Goal: Task Accomplishment & Management: Manage account settings

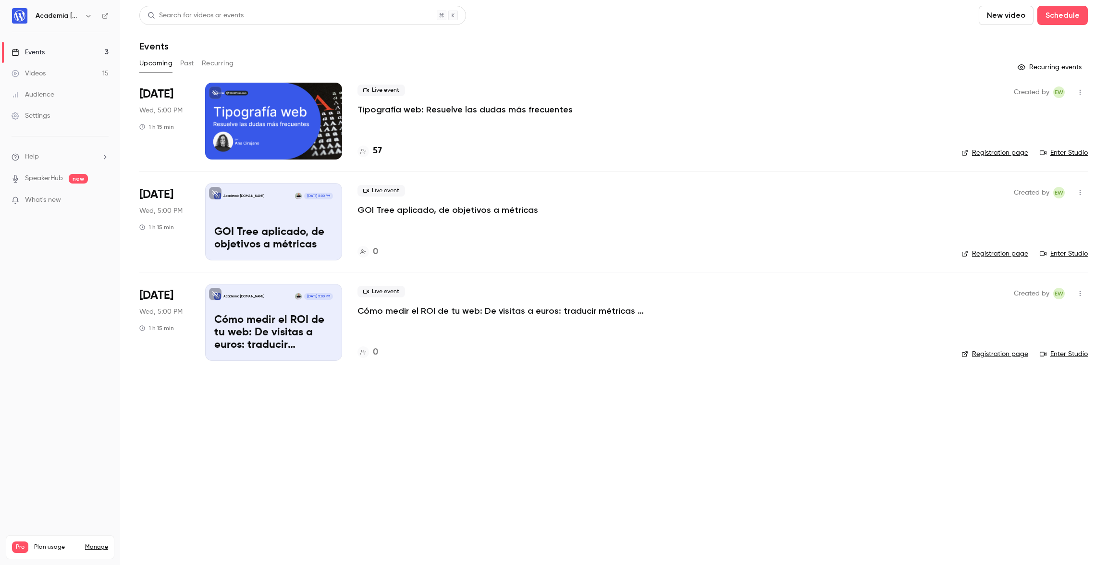
click at [267, 208] on div "Academia [DOMAIN_NAME] [DATE] 5:00 PM GOI Tree aplicado, de objetivos a métricas" at bounding box center [273, 221] width 137 height 77
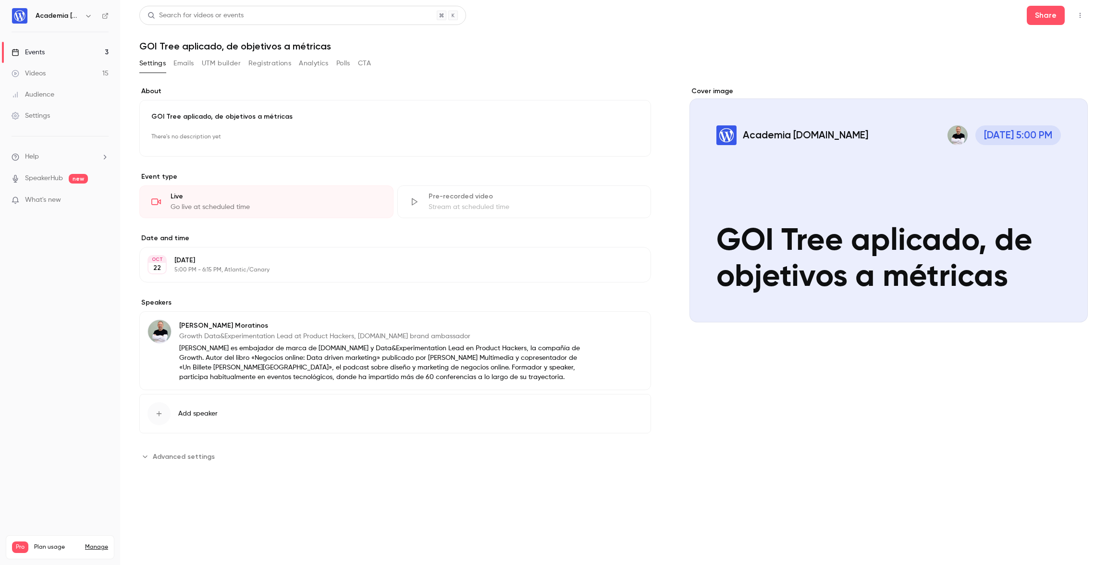
click at [304, 113] on p "GOI Tree aplicado, de objetivos a métricas" at bounding box center [395, 117] width 488 height 10
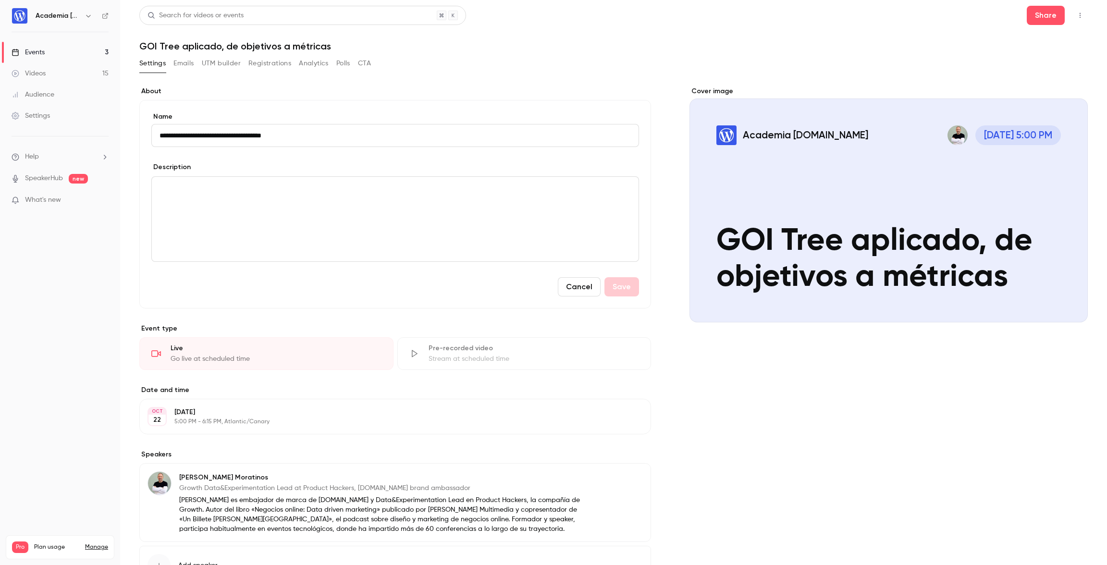
click at [308, 136] on input "**********" at bounding box center [395, 135] width 488 height 23
click at [290, 210] on div "editor" at bounding box center [395, 219] width 487 height 85
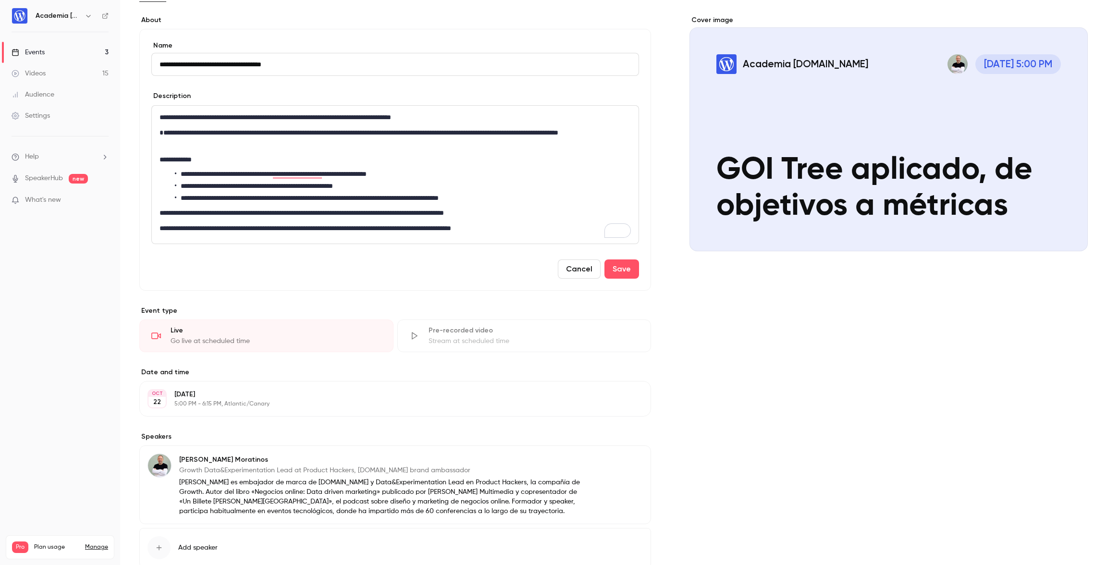
scroll to position [77, 0]
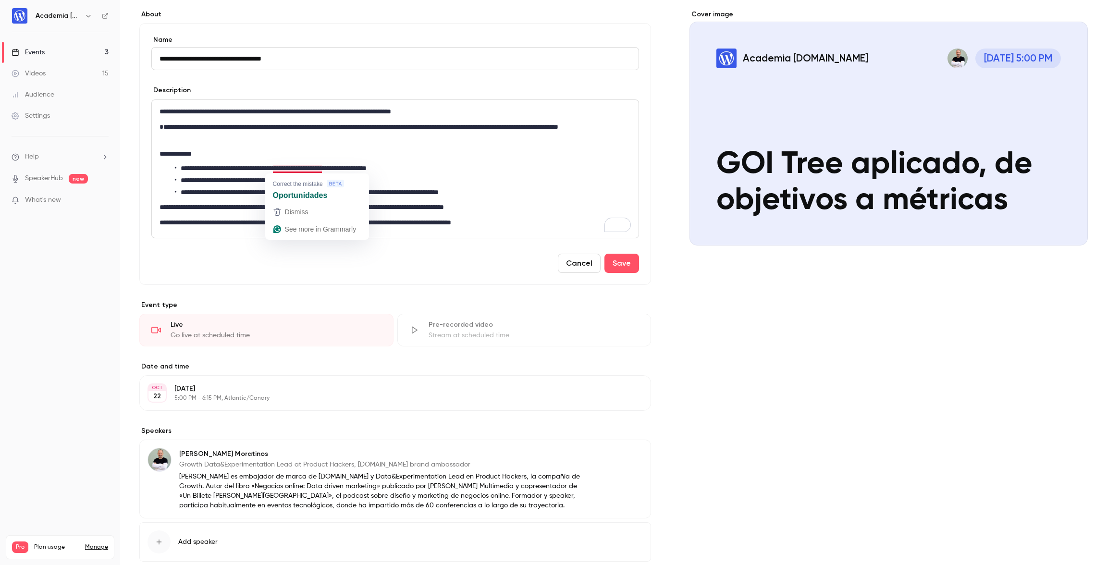
click at [321, 168] on li "**********" at bounding box center [403, 168] width 456 height 10
click at [279, 168] on li "**********" at bounding box center [403, 168] width 456 height 10
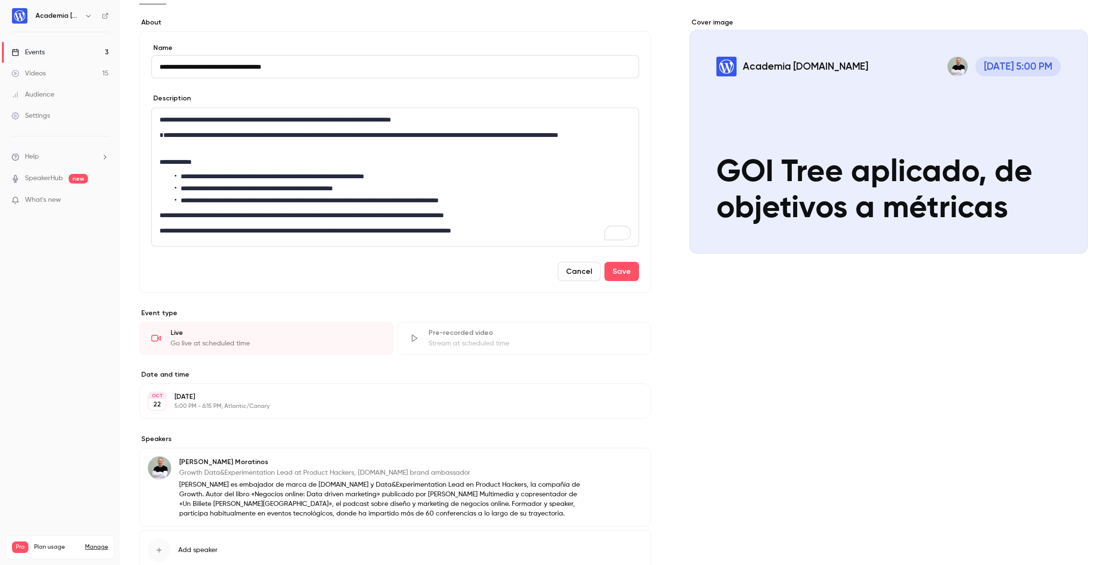
scroll to position [73, 0]
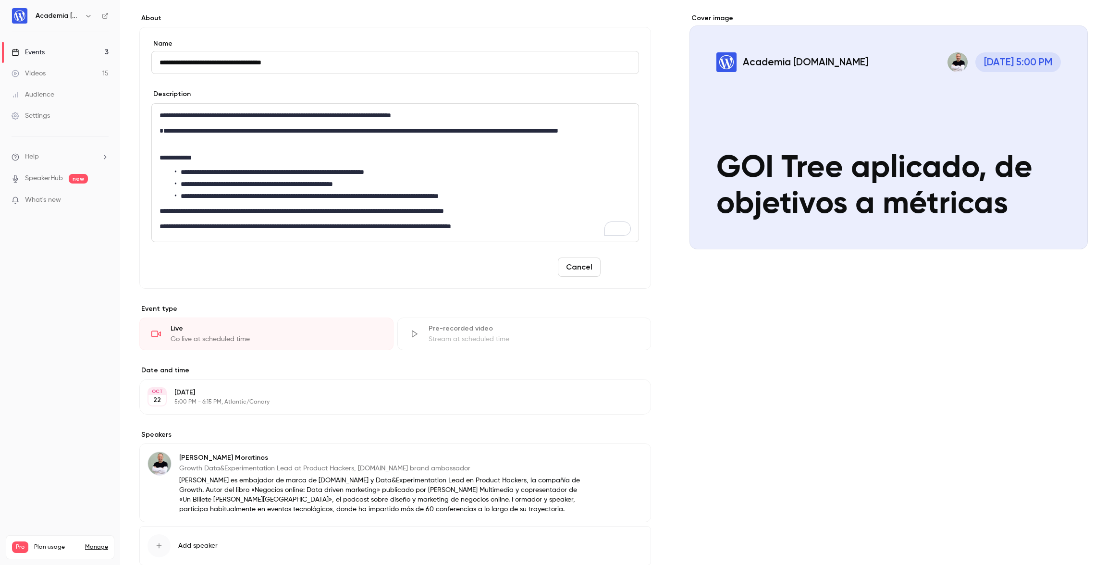
click at [625, 270] on button "Save" at bounding box center [621, 266] width 35 height 19
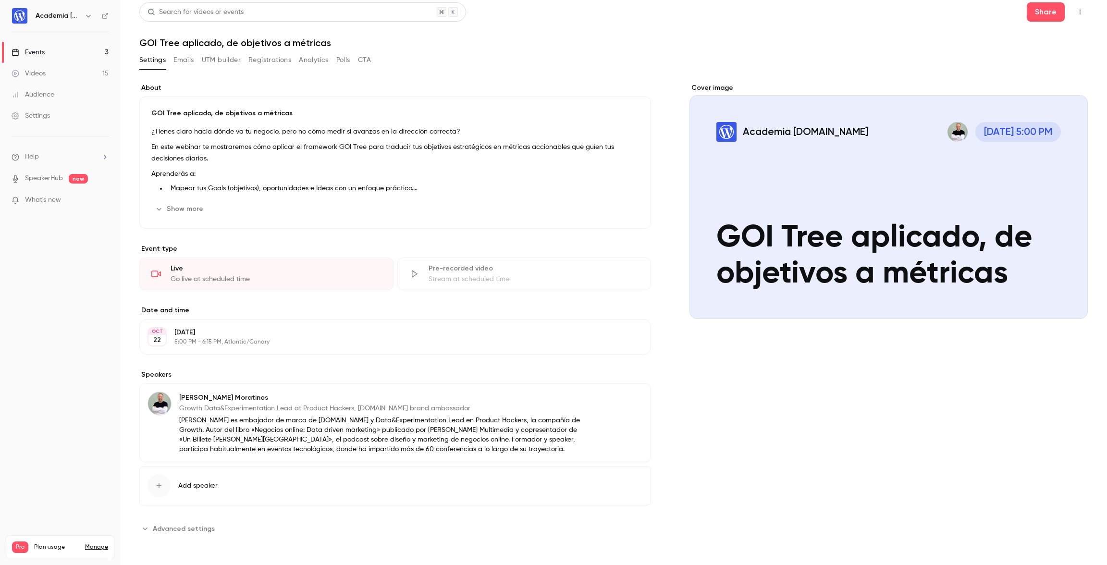
scroll to position [0, 0]
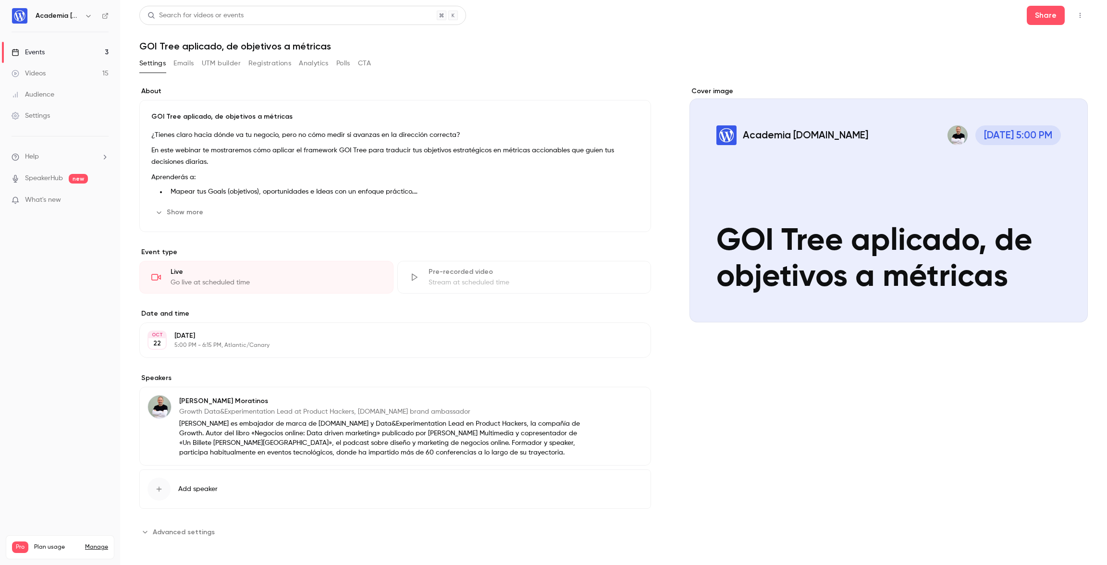
click at [38, 75] on div "Videos" at bounding box center [29, 74] width 34 height 10
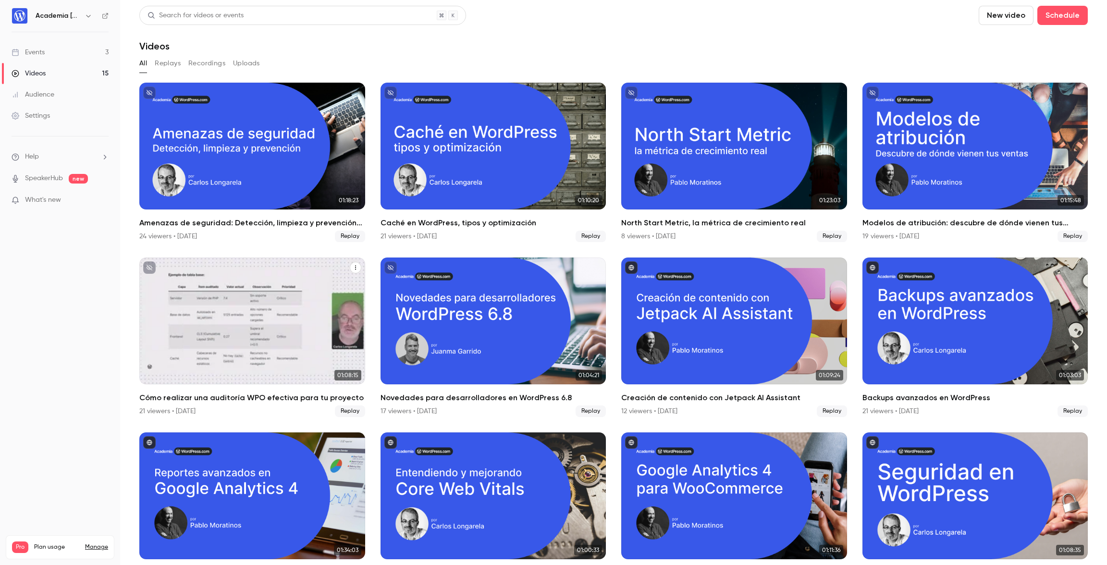
scroll to position [0, 0]
click at [259, 327] on div "Cómo realizar una auditoría WPO efectiva para tu proyecto" at bounding box center [252, 320] width 226 height 127
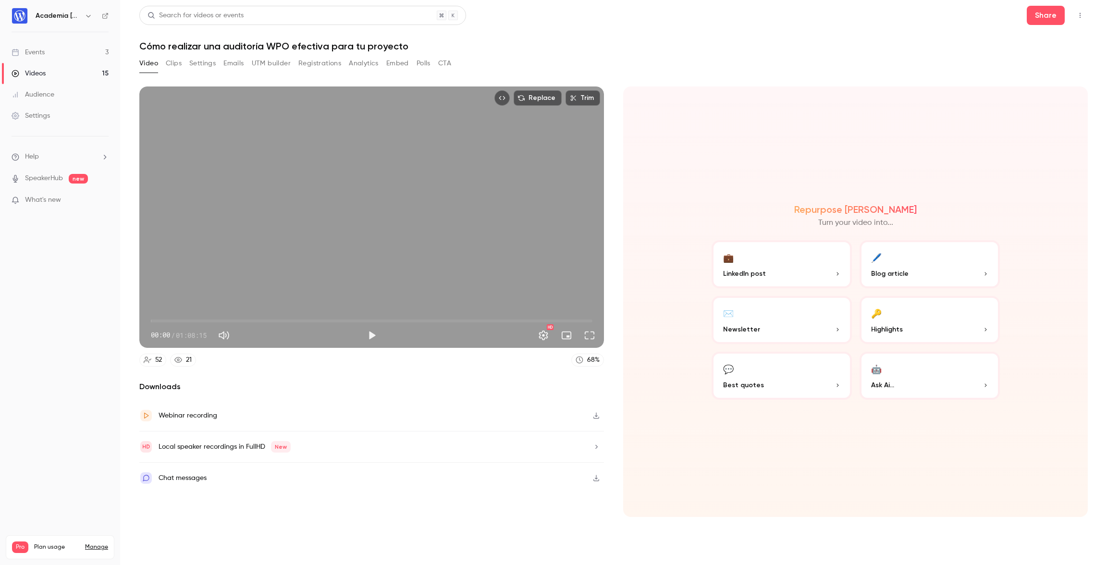
click at [214, 64] on button "Settings" at bounding box center [202, 63] width 26 height 15
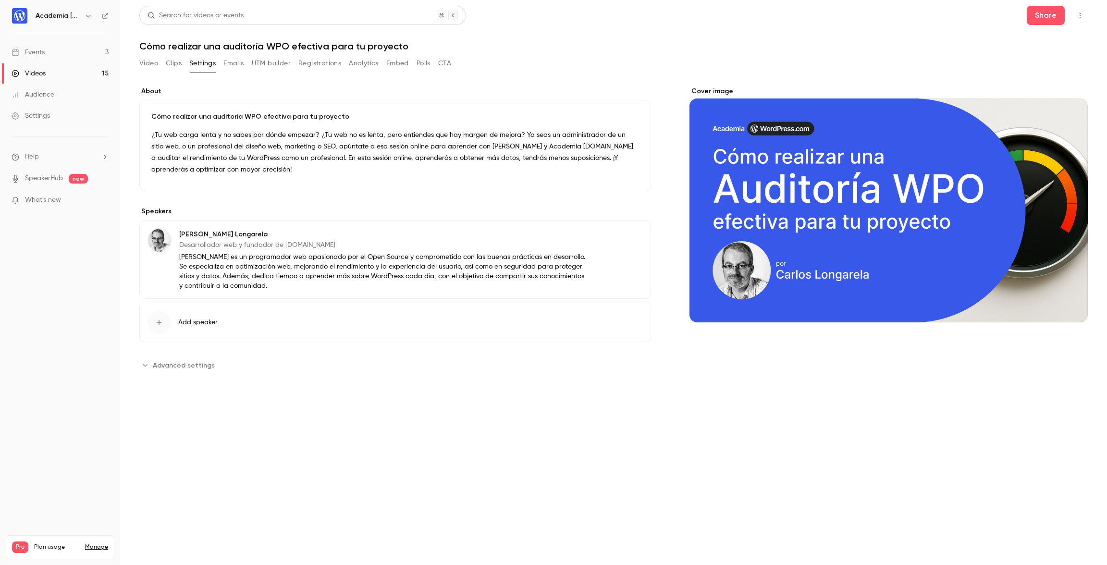
click at [32, 54] on div "Events" at bounding box center [28, 53] width 33 height 10
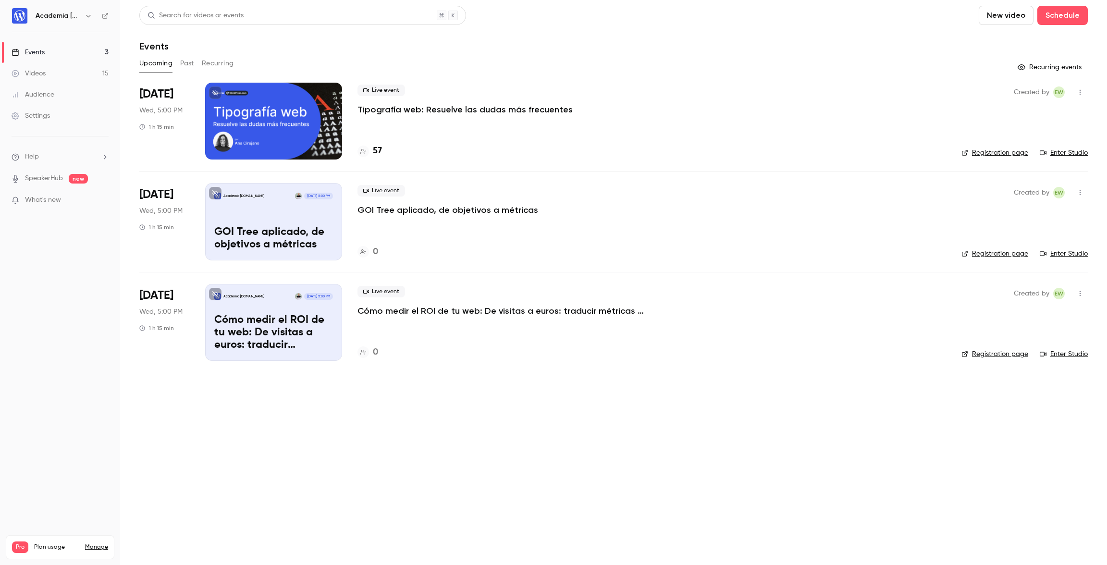
click at [427, 308] on p "Cómo medir el ROI de tu web: De visitas a euros: traducir métricas web en negoc…" at bounding box center [501, 311] width 288 height 12
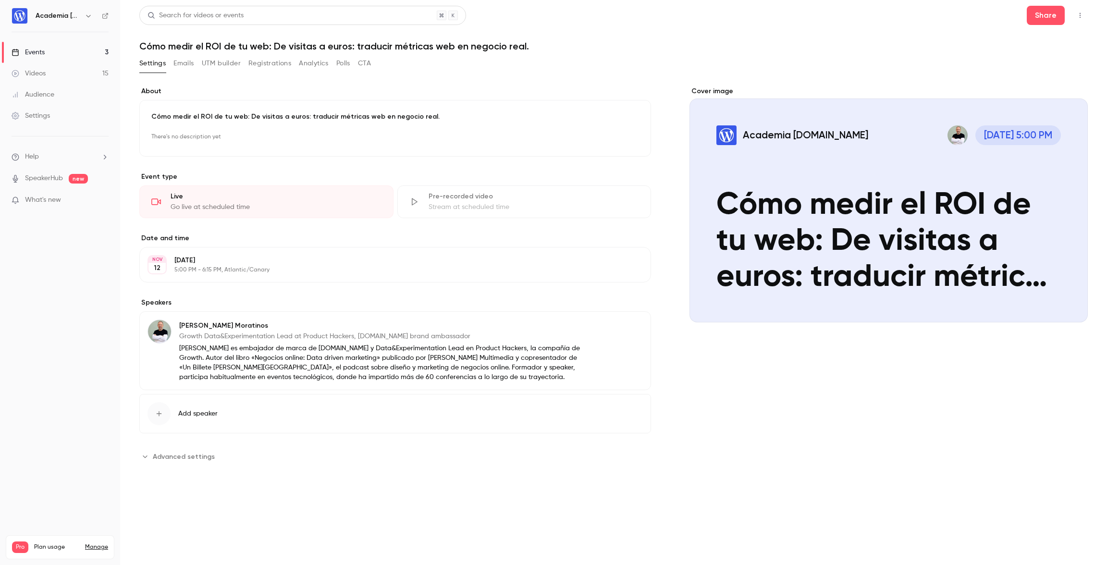
click at [627, 139] on button "Edit" at bounding box center [621, 137] width 35 height 15
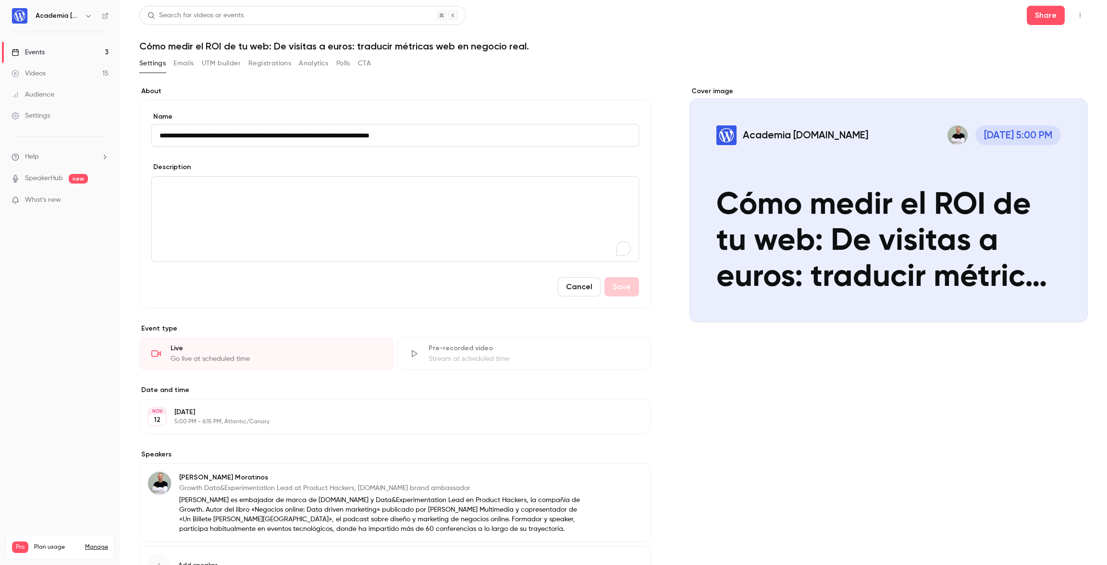
click at [324, 184] on p "To enrich screen reader interactions, please activate Accessibility in Grammarl…" at bounding box center [394, 189] width 471 height 12
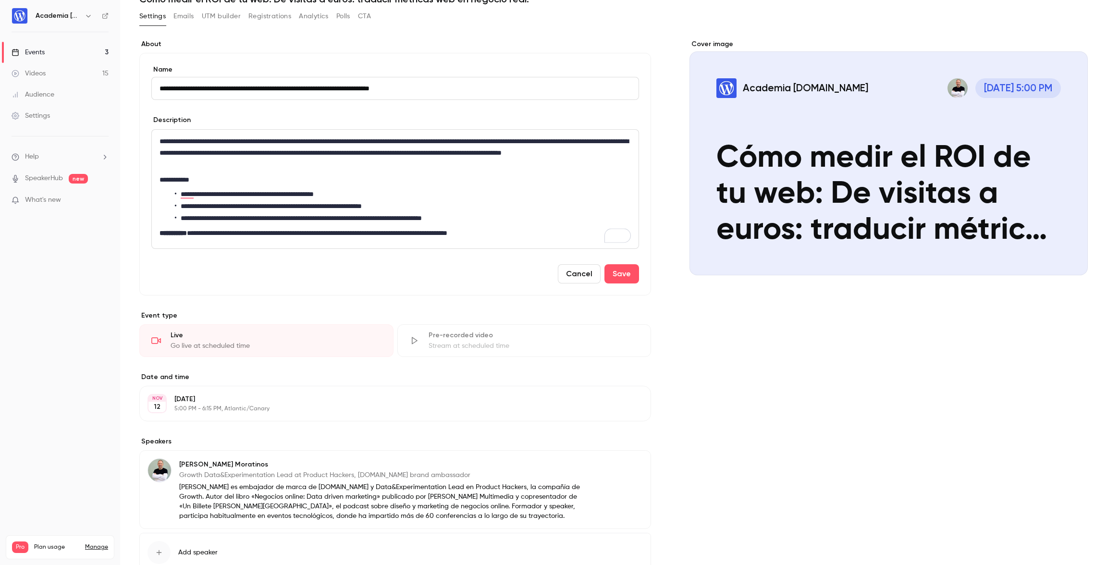
scroll to position [114, 0]
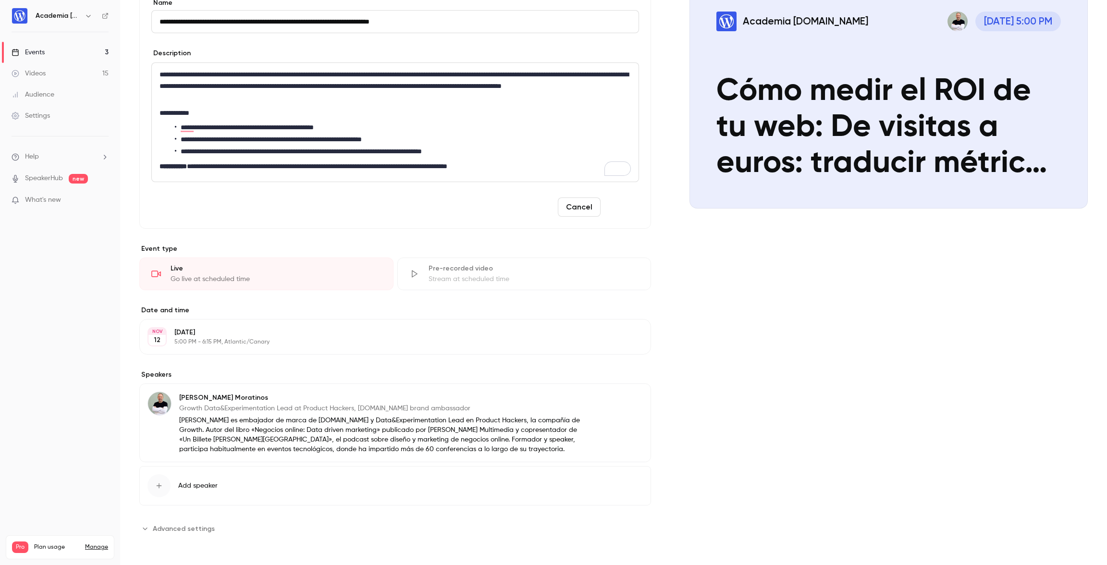
click at [624, 205] on button "Save" at bounding box center [621, 206] width 35 height 19
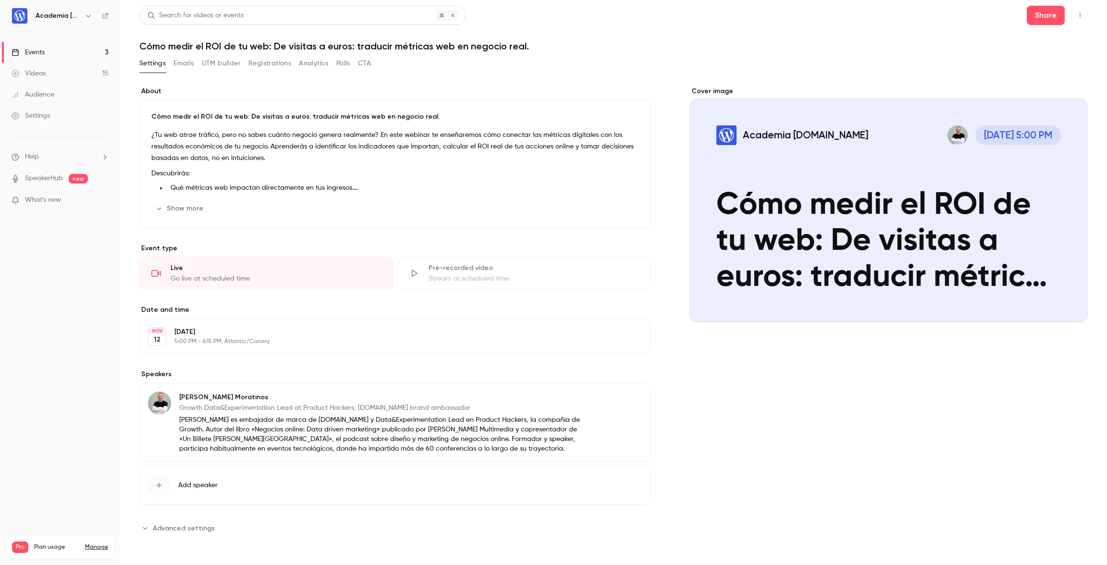
scroll to position [0, 0]
